Goal: Task Accomplishment & Management: Manage account settings

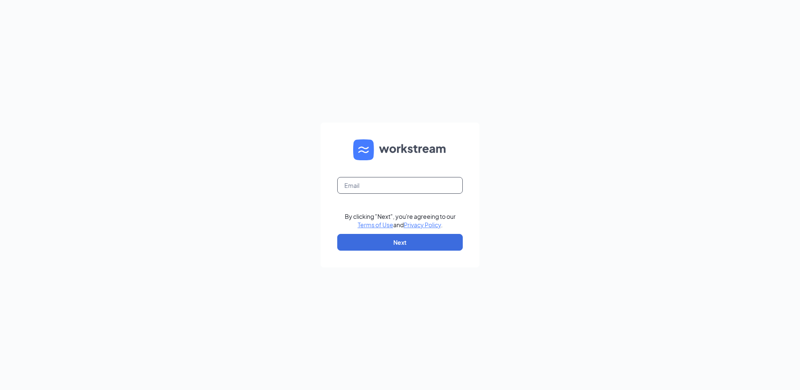
click at [358, 186] on input "text" at bounding box center [399, 185] width 125 height 17
type input "[EMAIL_ADDRESS][DOMAIN_NAME]"
click at [359, 243] on button "Next" at bounding box center [399, 242] width 125 height 17
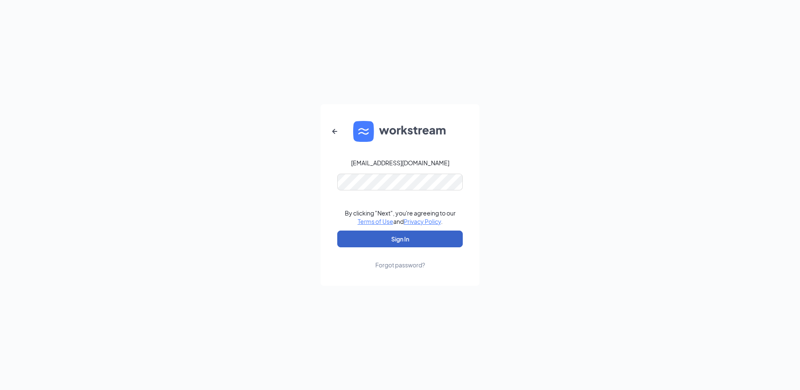
click at [424, 241] on button "Sign In" at bounding box center [399, 238] width 125 height 17
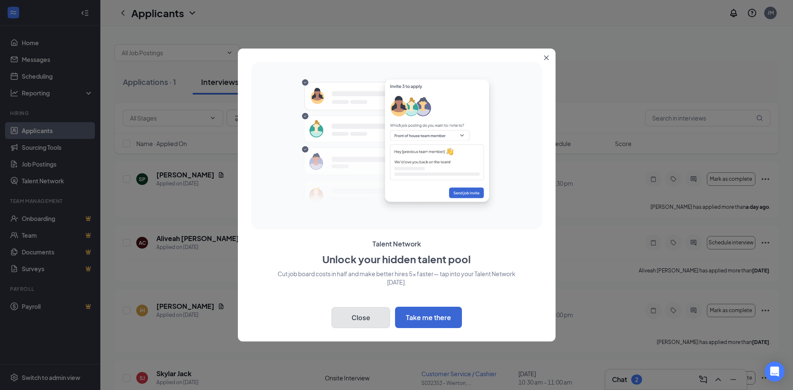
click at [382, 319] on button "Close" at bounding box center [361, 317] width 59 height 21
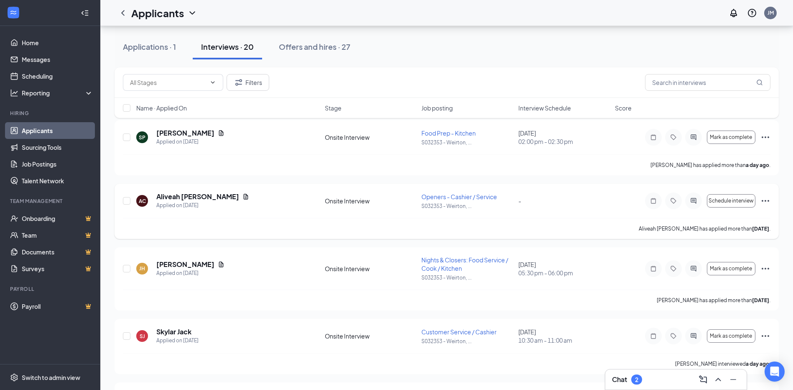
scroll to position [84, 0]
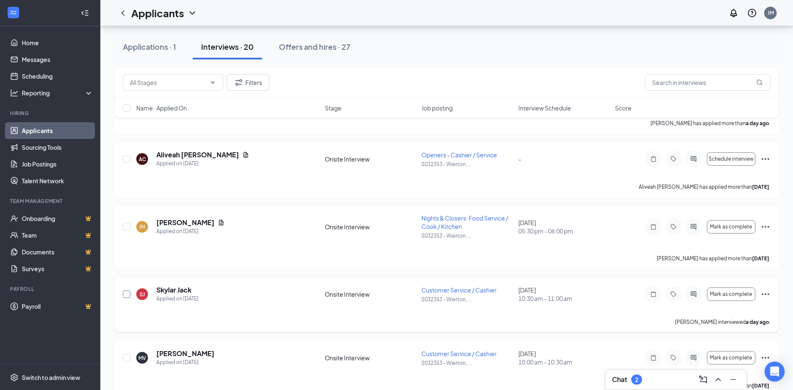
click at [128, 294] on input "checkbox" at bounding box center [127, 294] width 8 height 8
checkbox input "true"
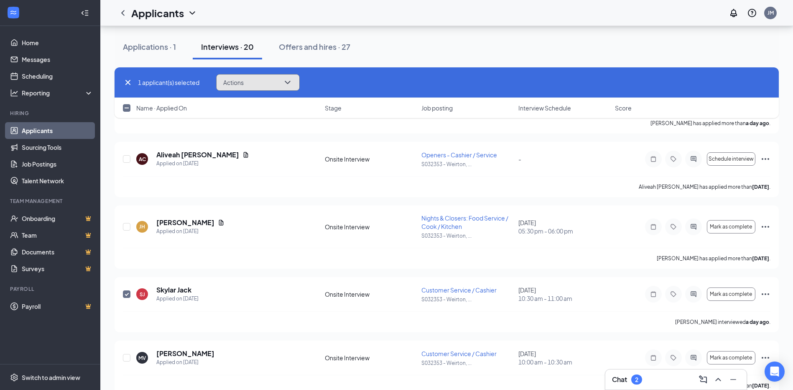
click at [290, 82] on icon "ChevronDown" at bounding box center [287, 82] width 5 height 3
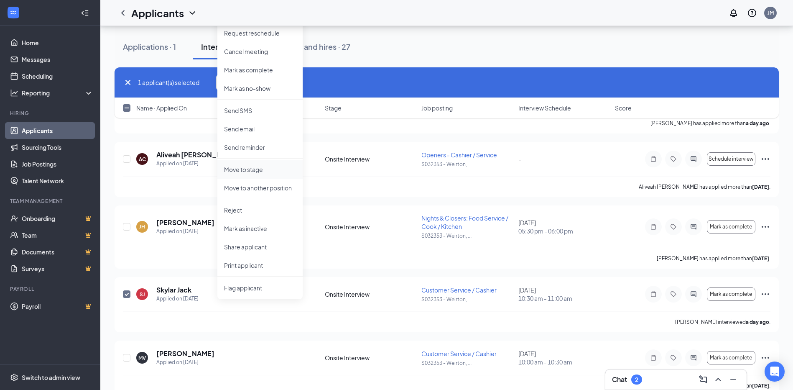
click at [245, 170] on p "Move to stage" at bounding box center [260, 169] width 72 height 8
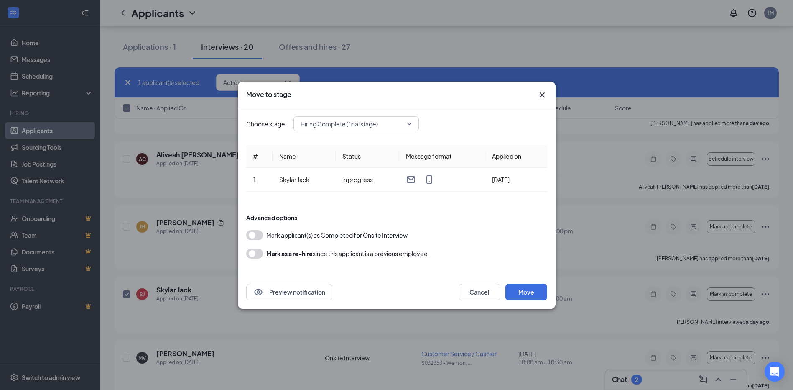
click at [255, 236] on button "button" at bounding box center [254, 235] width 17 height 10
click at [526, 291] on button "Move" at bounding box center [527, 292] width 42 height 17
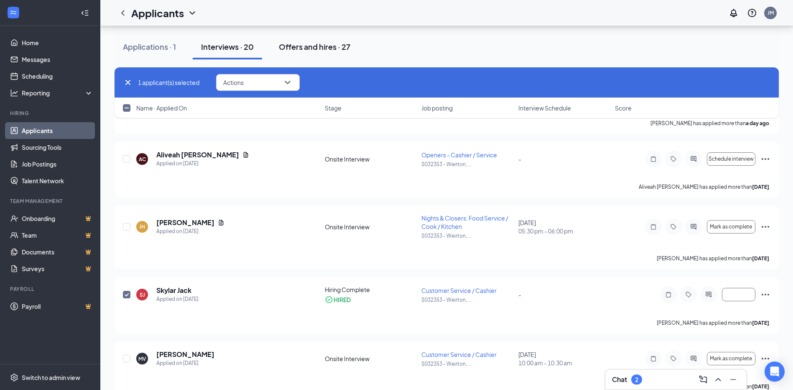
click at [307, 49] on div "Offers and hires · 27" at bounding box center [315, 46] width 72 height 10
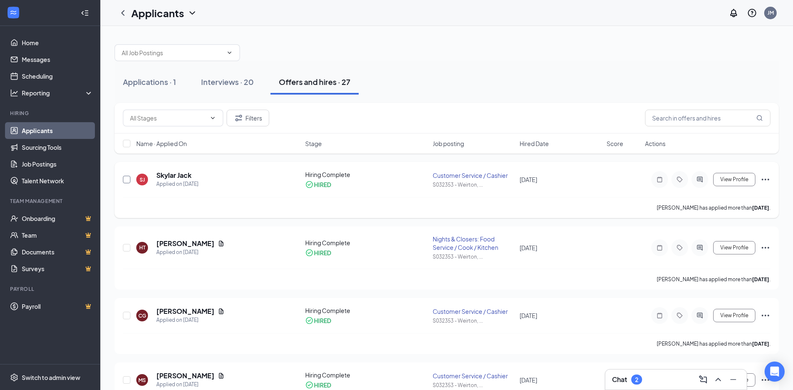
click at [128, 180] on input "checkbox" at bounding box center [127, 180] width 8 height 8
checkbox input "true"
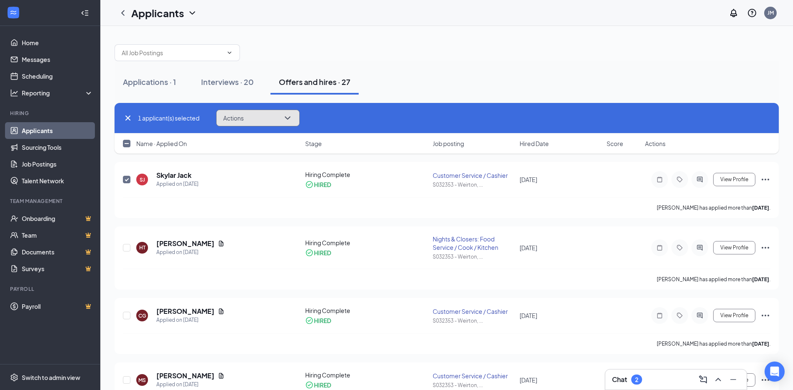
click at [289, 118] on icon "ChevronDown" at bounding box center [288, 118] width 10 height 10
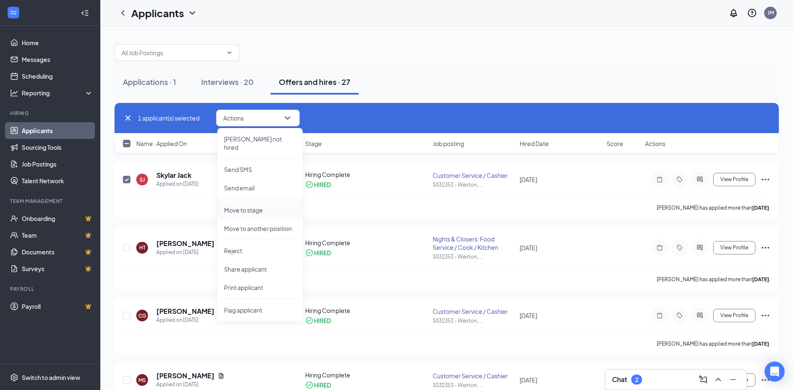
click at [255, 206] on p "Move to stage" at bounding box center [260, 210] width 72 height 8
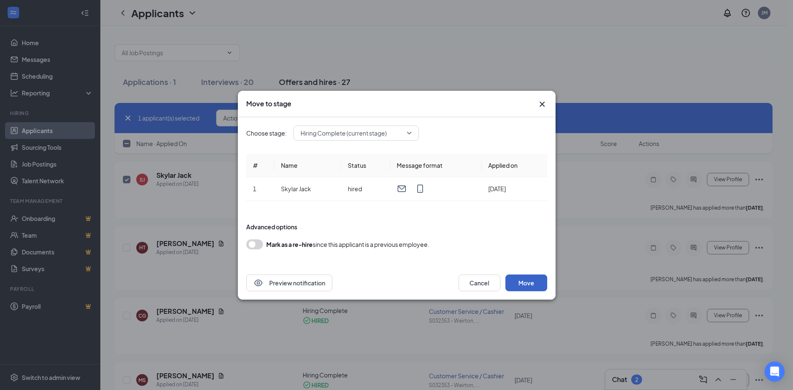
click at [532, 282] on button "Move" at bounding box center [527, 282] width 42 height 17
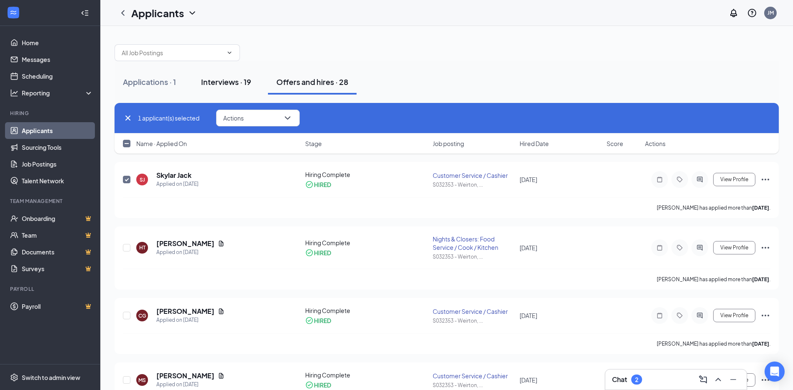
click at [231, 81] on div "Interviews · 19" at bounding box center [226, 82] width 50 height 10
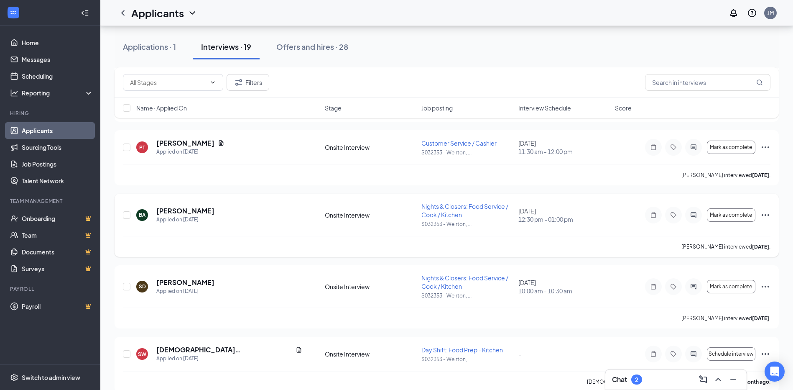
scroll to position [1029, 0]
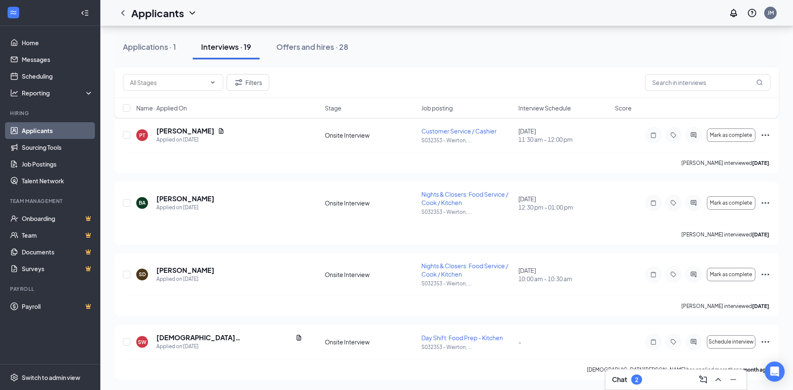
click at [161, 47] on div "Applications · 1" at bounding box center [149, 46] width 53 height 10
